Goal: Information Seeking & Learning: Find specific page/section

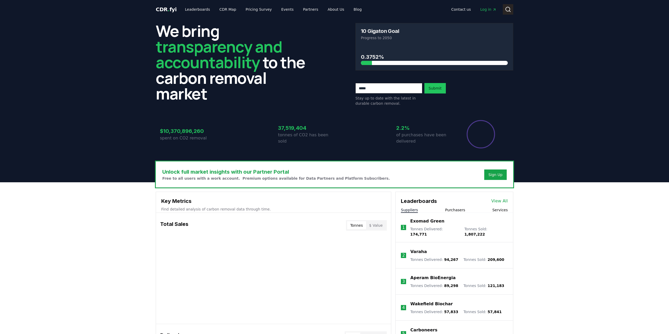
click at [510, 12] on body "CDR . fyi Leaderboards CDR Map Pricing Survey Events Partners About Us Blog Con…" at bounding box center [334, 339] width 669 height 678
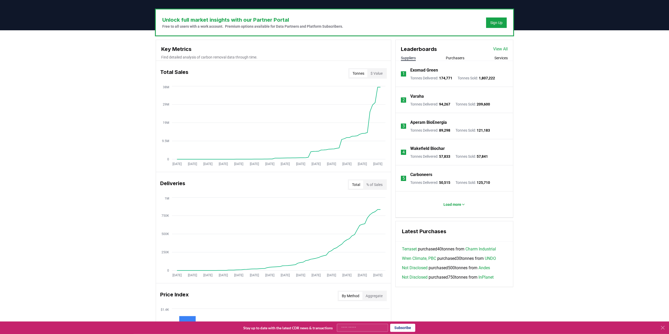
scroll to position [82, 0]
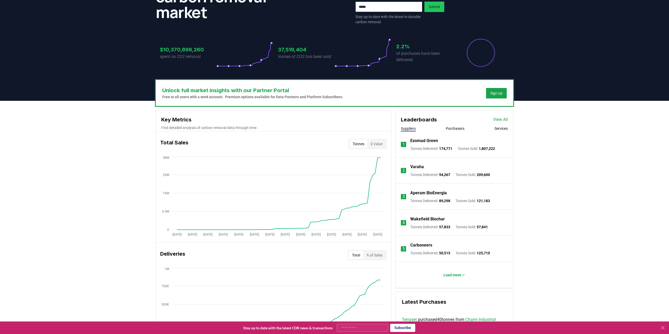
click at [503, 118] on link "View All" at bounding box center [500, 120] width 15 height 6
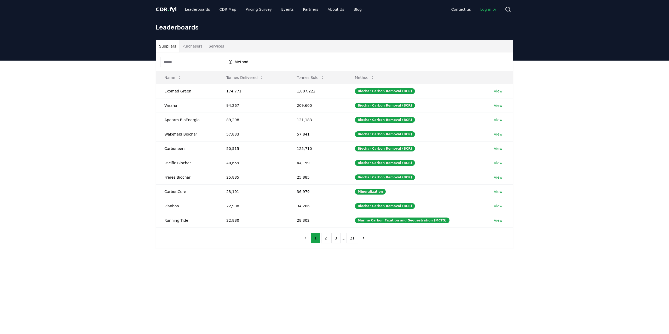
click at [204, 64] on input at bounding box center [191, 62] width 63 height 10
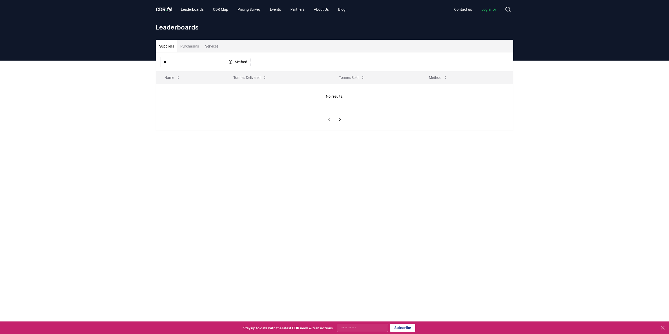
type input "*"
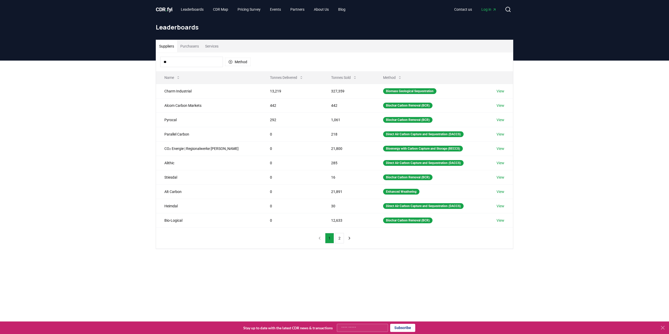
type input "*"
